Goal: Information Seeking & Learning: Learn about a topic

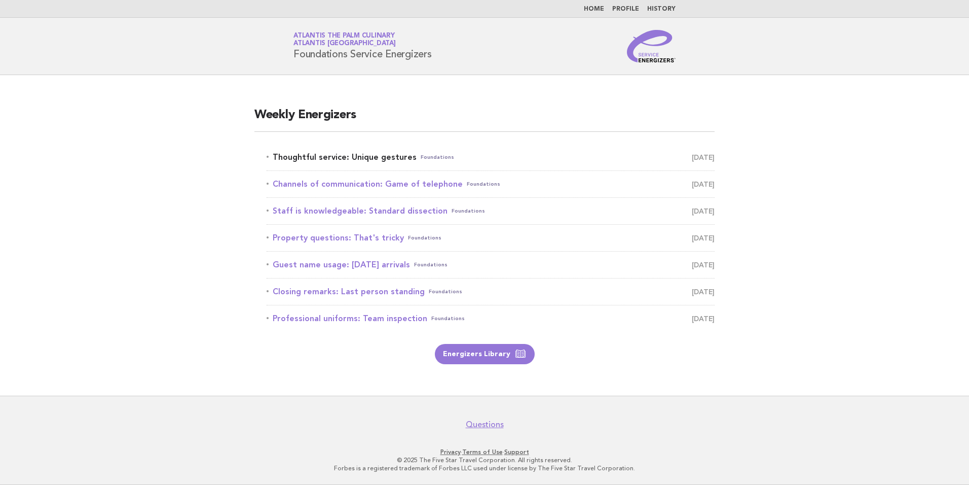
click at [356, 156] on link "Thoughtful service: Unique gestures Foundations August 28" at bounding box center [491, 157] width 448 height 14
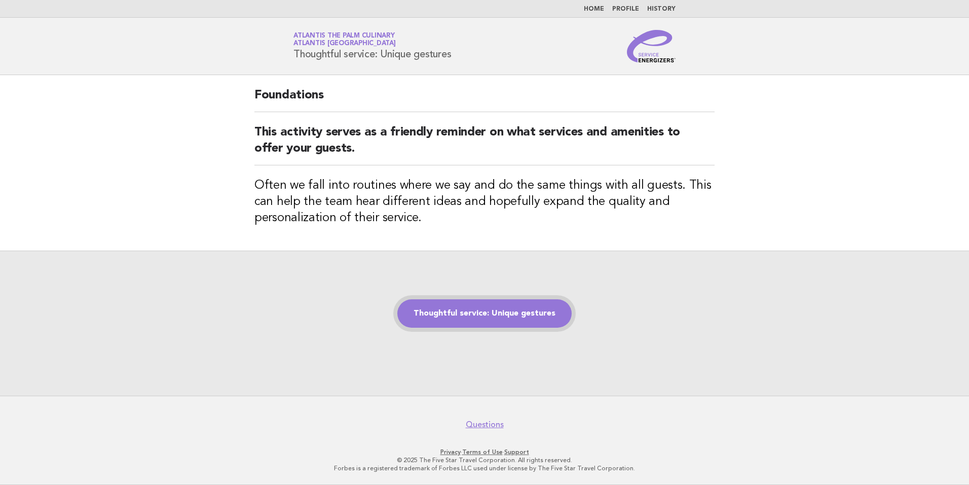
click at [492, 319] on link "Thoughtful service: Unique gestures" at bounding box center [484, 313] width 174 height 28
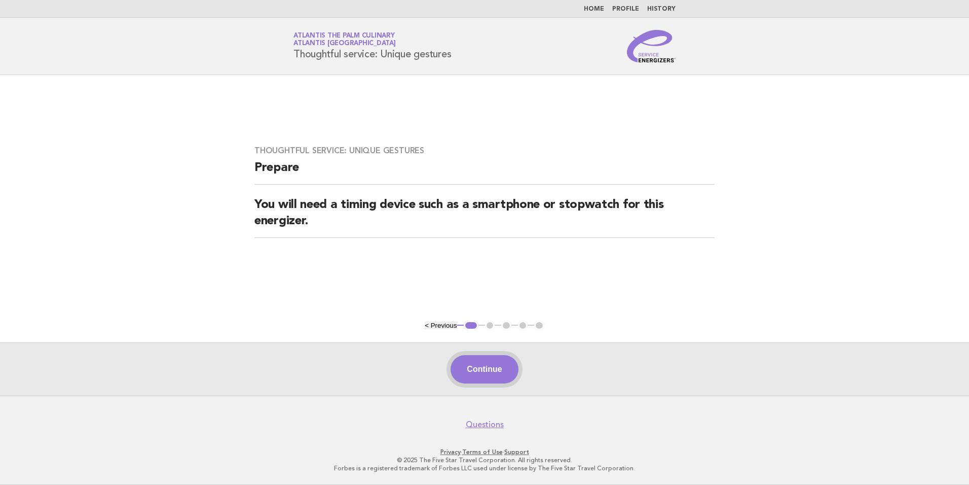
click at [503, 378] on button "Continue" at bounding box center [484, 369] width 67 height 28
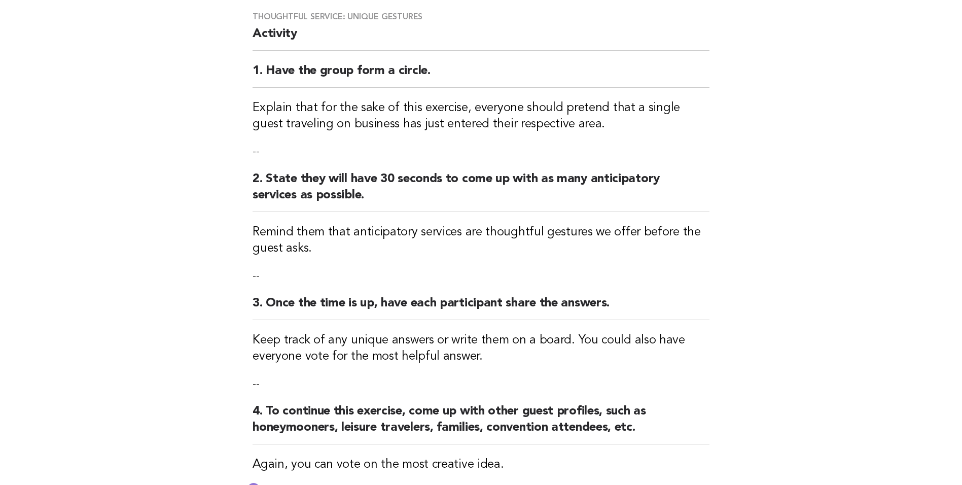
scroll to position [203, 0]
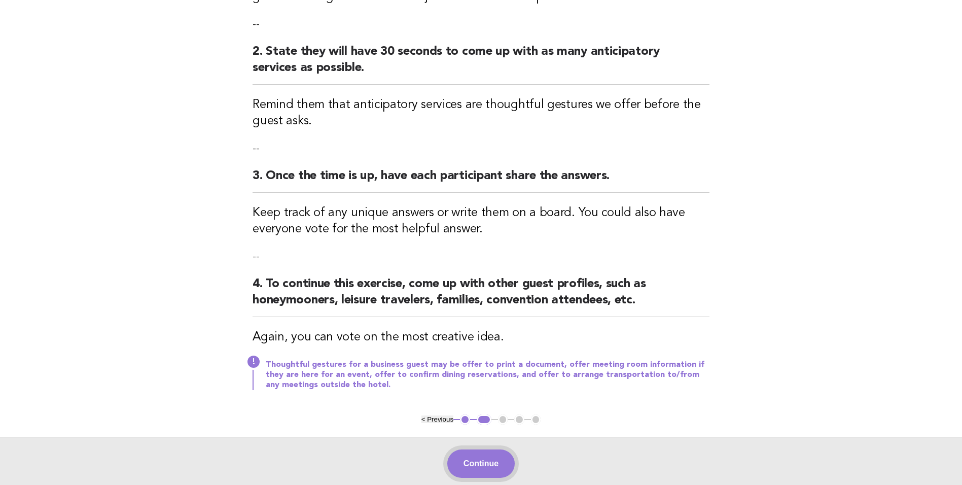
click at [487, 457] on button "Continue" at bounding box center [480, 463] width 67 height 28
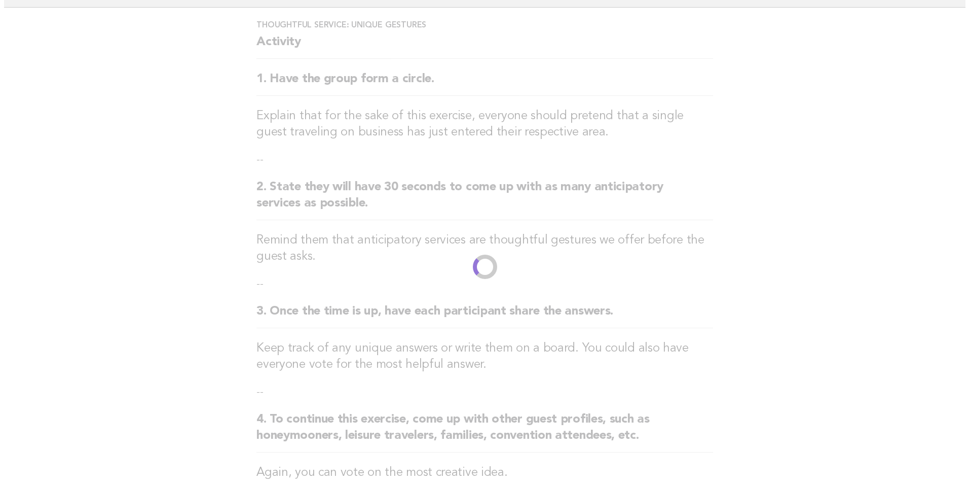
scroll to position [0, 0]
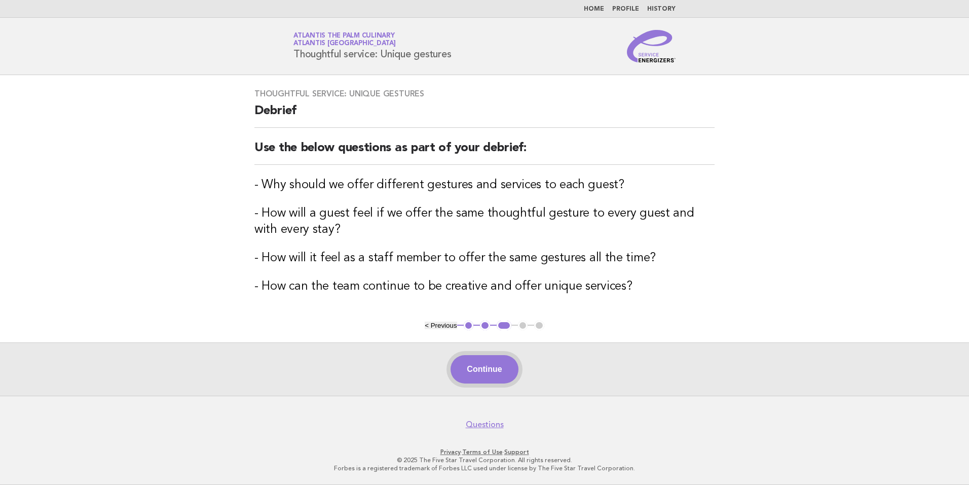
click at [495, 366] on button "Continue" at bounding box center [484, 369] width 67 height 28
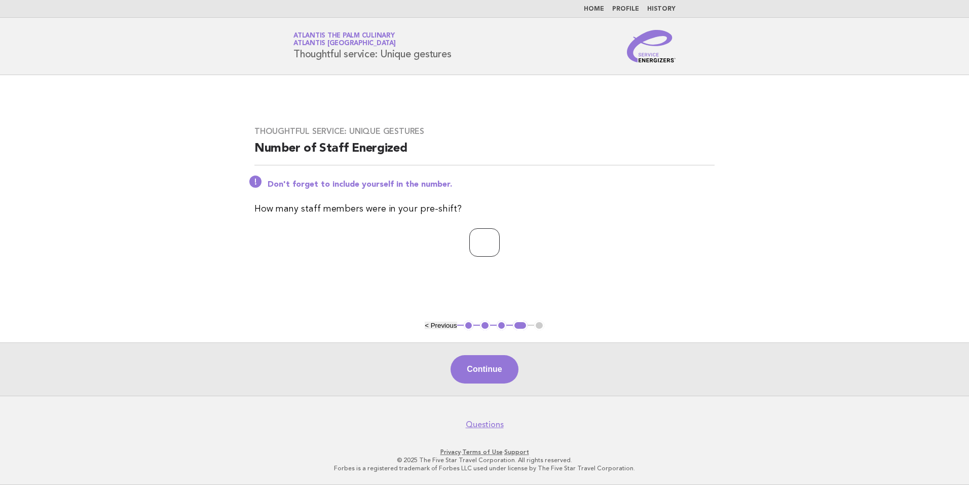
click at [500, 240] on input "*" at bounding box center [484, 242] width 30 height 28
type input "*"
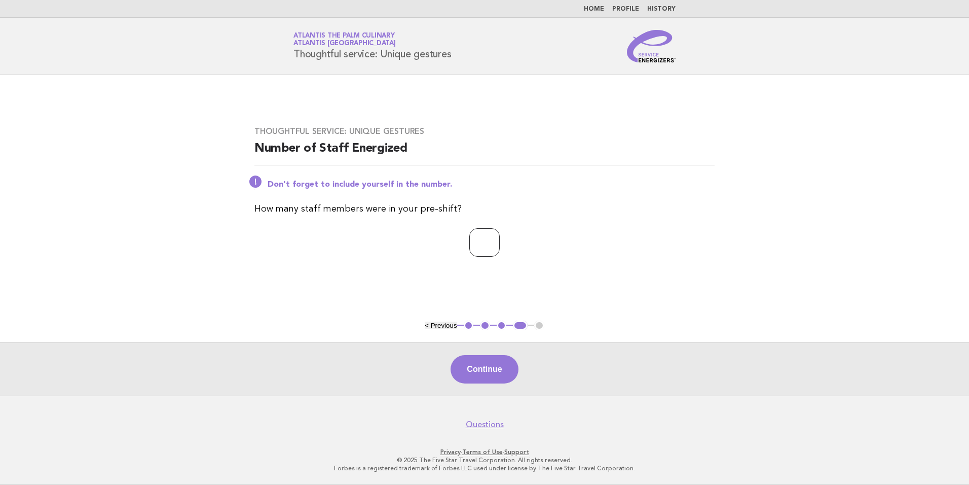
click at [500, 240] on input "*" at bounding box center [484, 242] width 30 height 28
click at [487, 370] on button "Continue" at bounding box center [484, 369] width 67 height 28
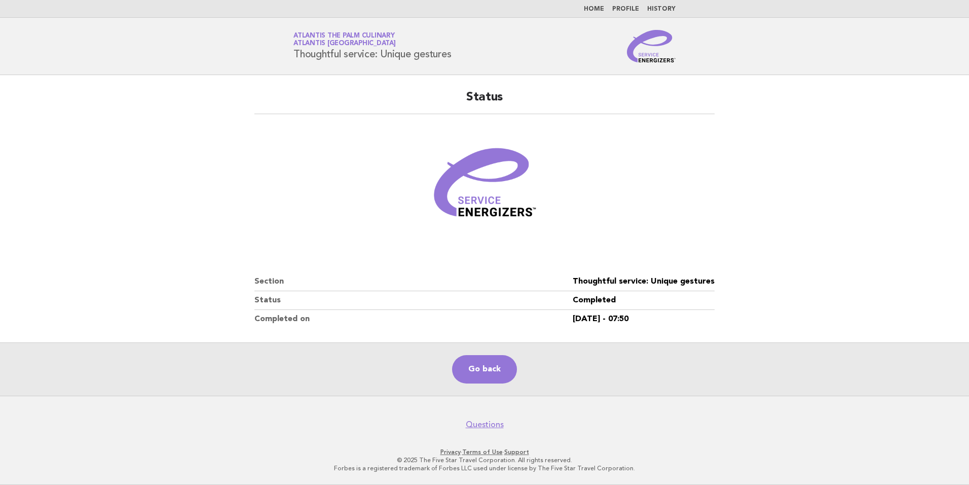
drag, startPoint x: 457, startPoint y: 56, endPoint x: 223, endPoint y: 65, distance: 233.9
click at [223, 65] on header "Service Energizers Atlantis The Palm Culinary Atlantis Dubai Thoughtful service…" at bounding box center [484, 46] width 969 height 57
copy h1 "Thoughtful service: Unique gestures"
